Goal: Task Accomplishment & Management: Use online tool/utility

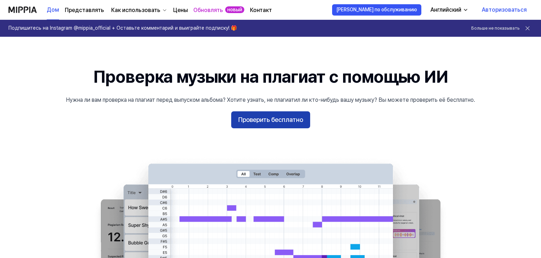
click at [291, 118] on font "Проверить бесплатно" at bounding box center [270, 119] width 65 height 7
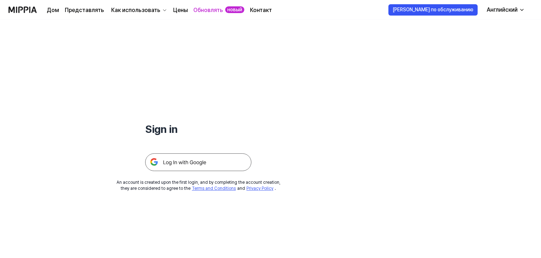
click at [182, 165] on img at bounding box center [198, 163] width 106 height 18
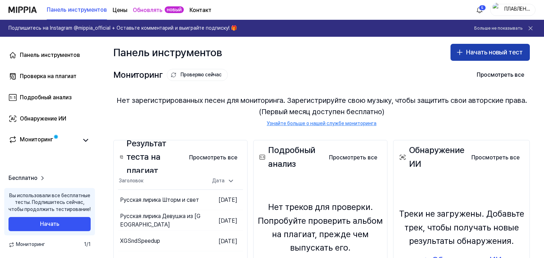
click at [470, 50] on font "Начать новый тест" at bounding box center [494, 51] width 57 height 7
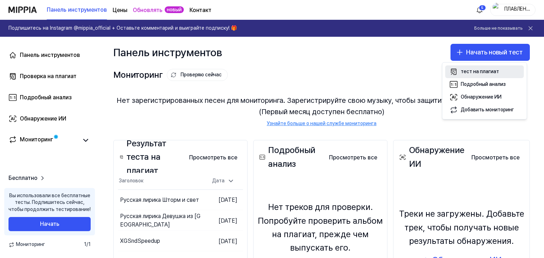
click at [481, 72] on font "тест на плагиат" at bounding box center [479, 72] width 38 height 6
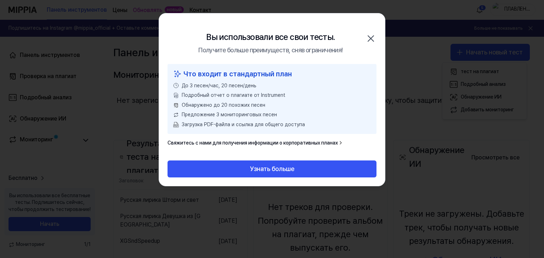
click at [372, 37] on icon "button" at bounding box center [370, 38] width 11 height 11
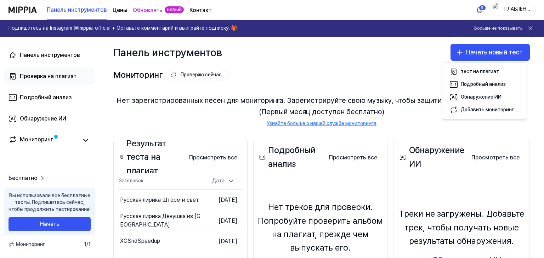
click at [53, 74] on font "Проверка на плагиат" at bounding box center [48, 76] width 57 height 7
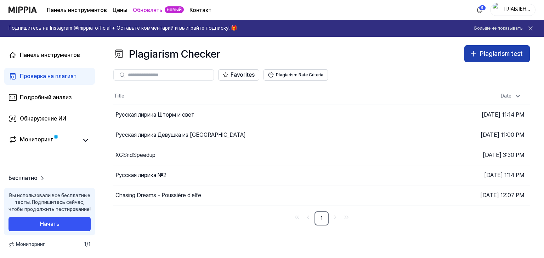
click at [474, 53] on icon "button" at bounding box center [473, 54] width 8 height 8
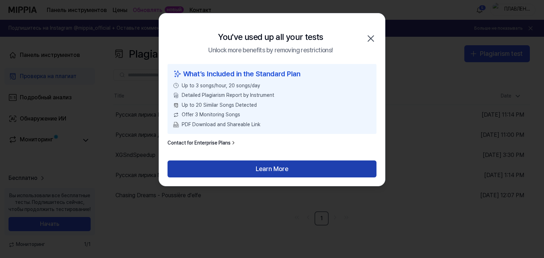
click at [220, 168] on button "Learn More" at bounding box center [271, 169] width 209 height 17
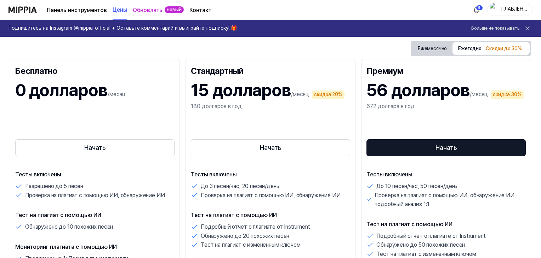
scroll to position [106, 0]
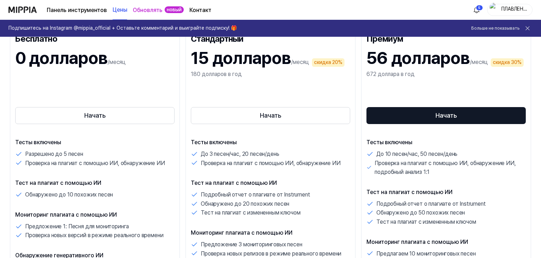
click at [528, 27] on icon at bounding box center [528, 29] width 4 height 4
